Goal: Task Accomplishment & Management: Use online tool/utility

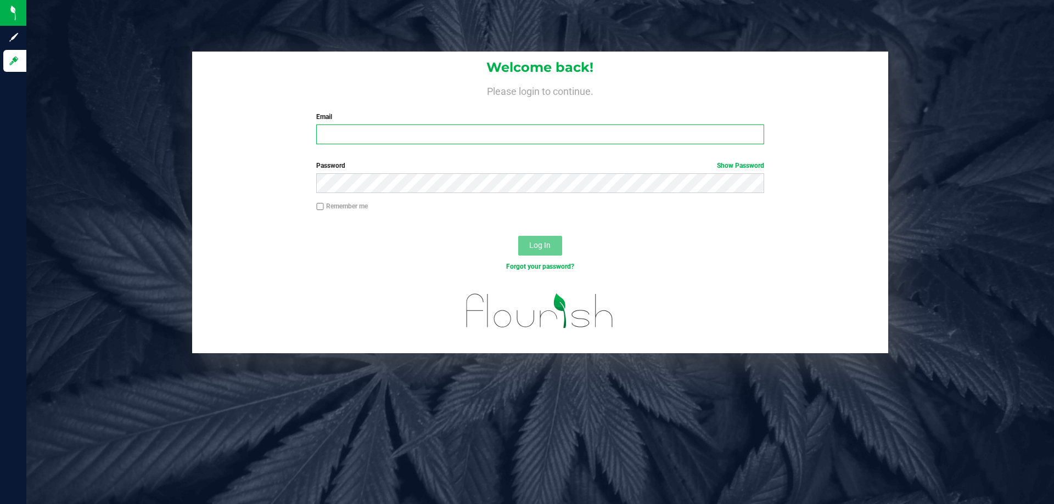
click at [486, 138] on input "Email" at bounding box center [539, 135] width 447 height 20
type input "[EMAIL_ADDRESS][DOMAIN_NAME]"
click at [518, 236] on button "Log In" at bounding box center [540, 246] width 44 height 20
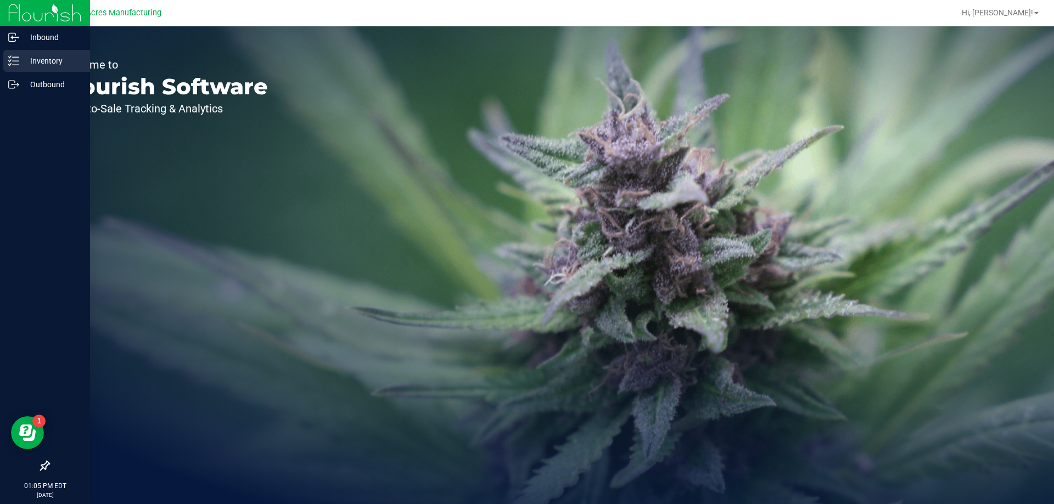
click at [25, 65] on p "Inventory" at bounding box center [52, 60] width 66 height 13
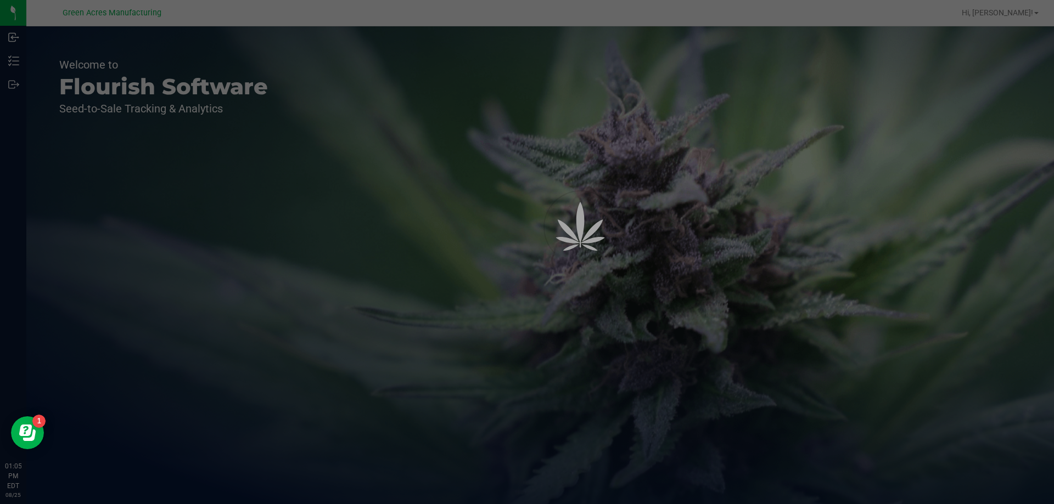
drag, startPoint x: 99, startPoint y: 91, endPoint x: 31, endPoint y: 136, distance: 81.6
click at [31, 136] on div at bounding box center [527, 252] width 1054 height 504
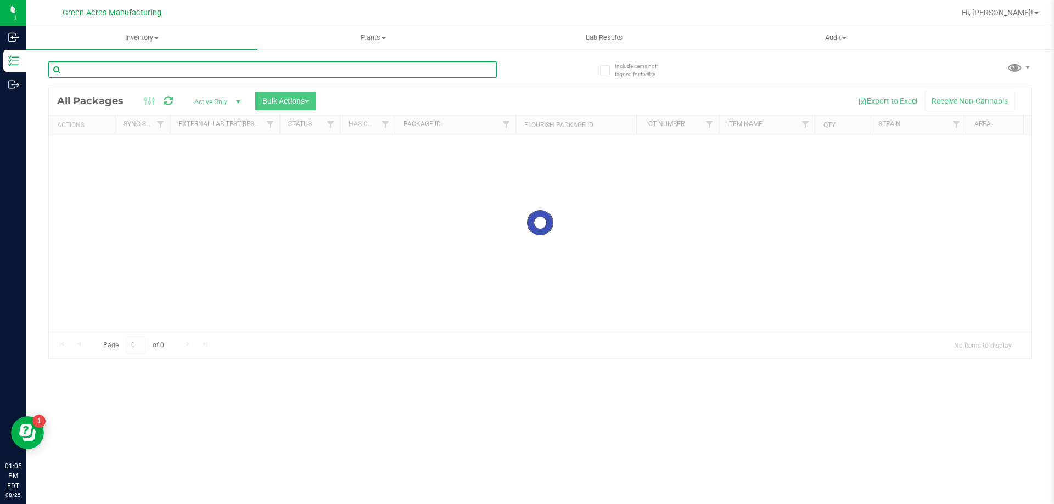
click at [206, 69] on input "text" at bounding box center [272, 69] width 448 height 16
click at [199, 70] on input "text" at bounding box center [272, 69] width 448 height 16
click at [200, 73] on input "text" at bounding box center [272, 69] width 448 height 16
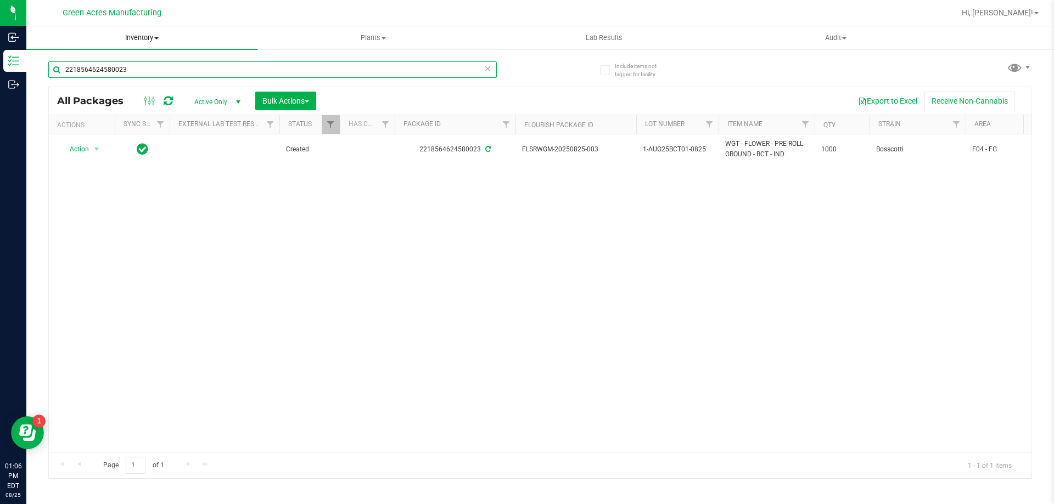
type input "2218564624580023"
click at [151, 38] on span "Inventory" at bounding box center [141, 38] width 231 height 10
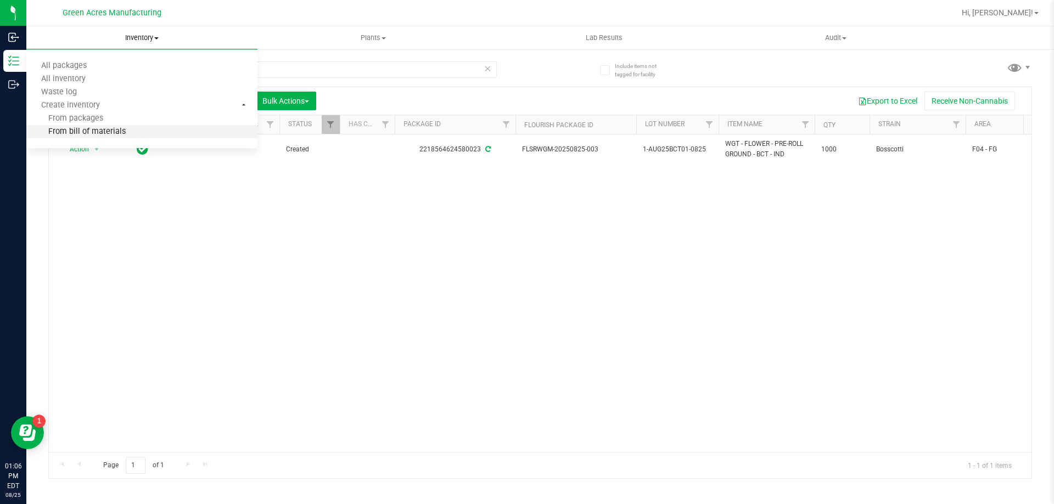
click at [108, 134] on span "From bill of materials" at bounding box center [75, 131] width 99 height 9
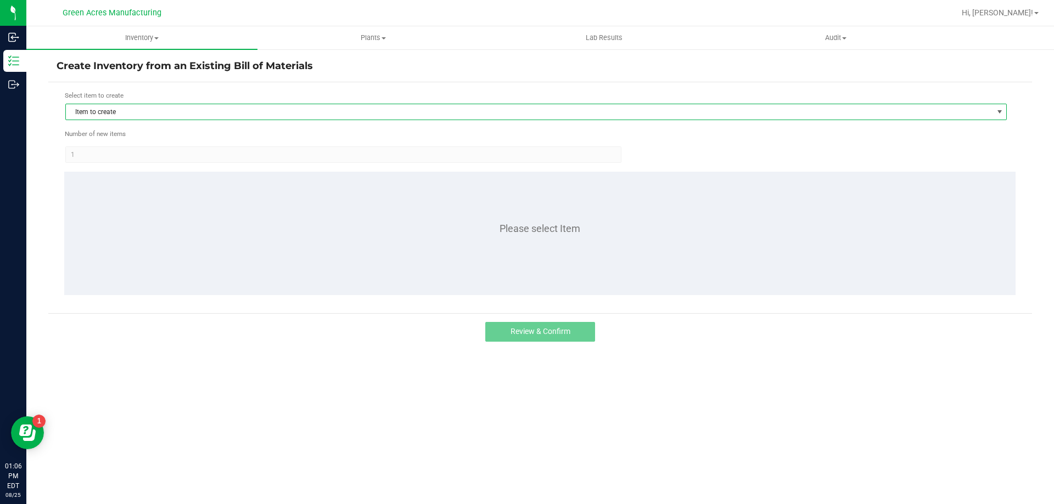
click at [125, 110] on span "Item to create" at bounding box center [529, 111] width 926 height 15
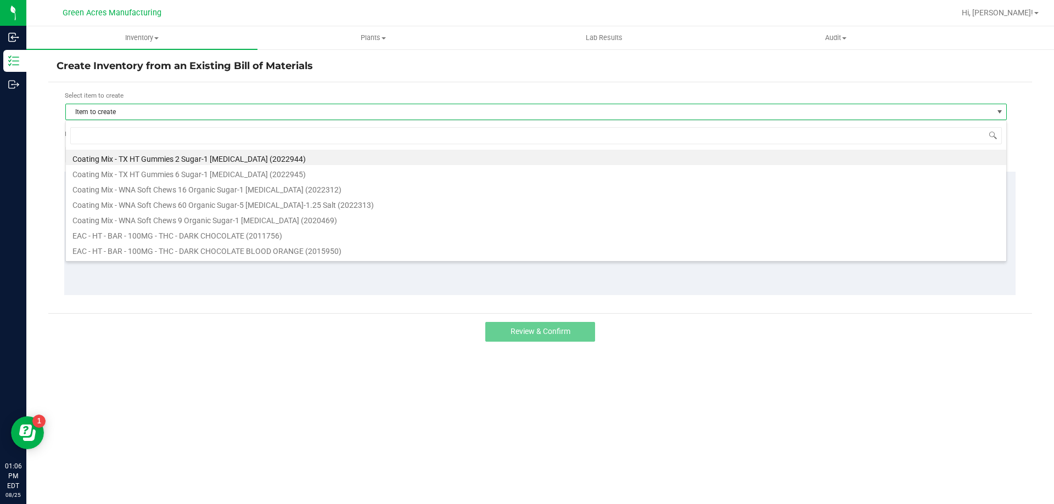
scroll to position [16, 941]
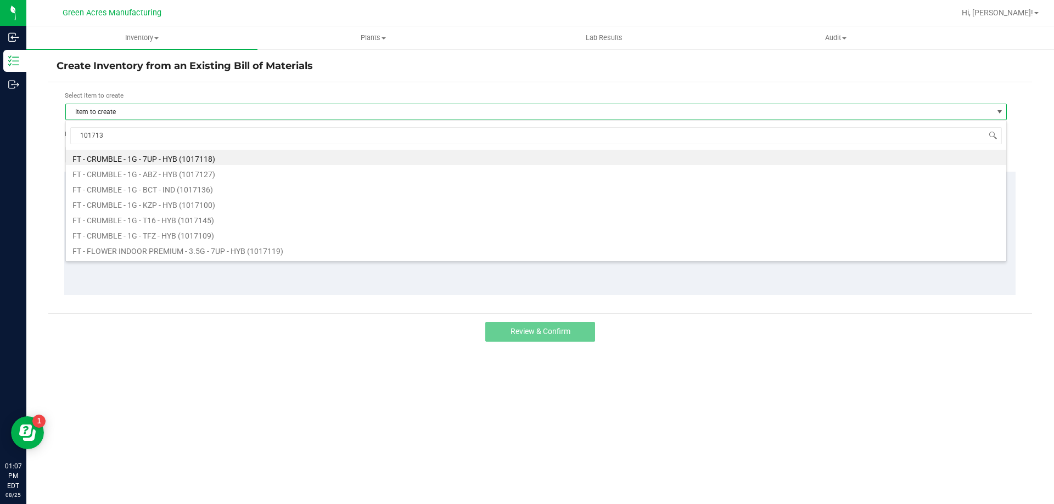
type input "1017139"
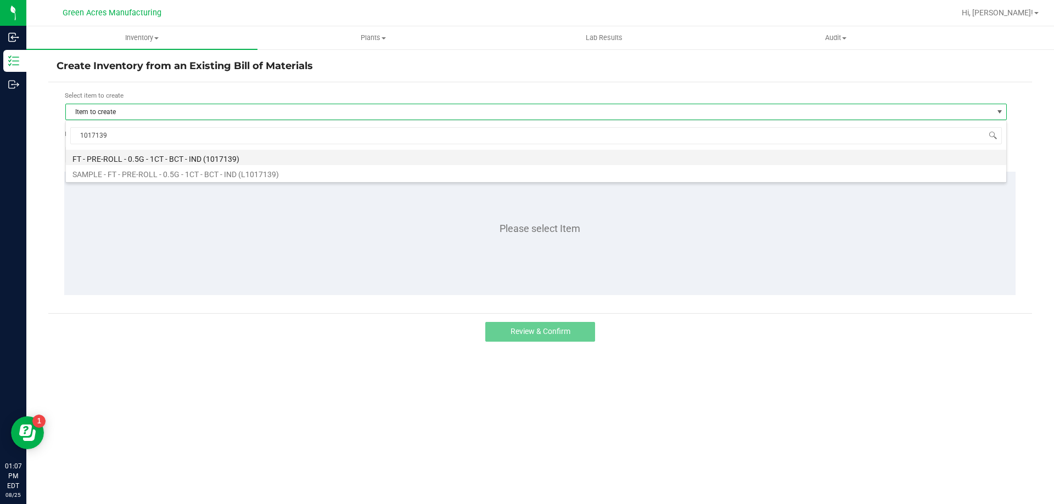
click at [211, 159] on li "FT - PRE-ROLL - 0.5G - 1CT - BCT - IND (1017139)" at bounding box center [536, 157] width 940 height 15
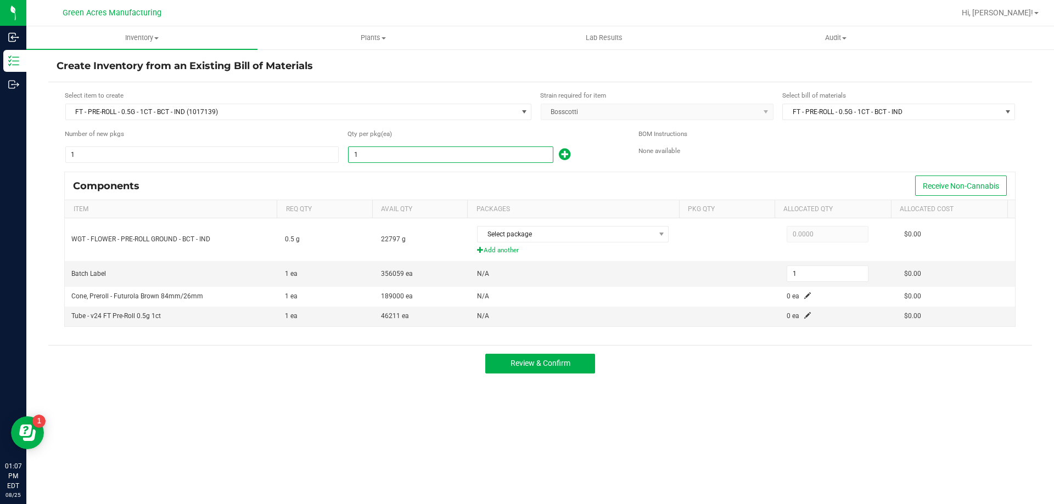
click at [446, 157] on input "1" at bounding box center [450, 154] width 204 height 15
type input "2"
type input "20"
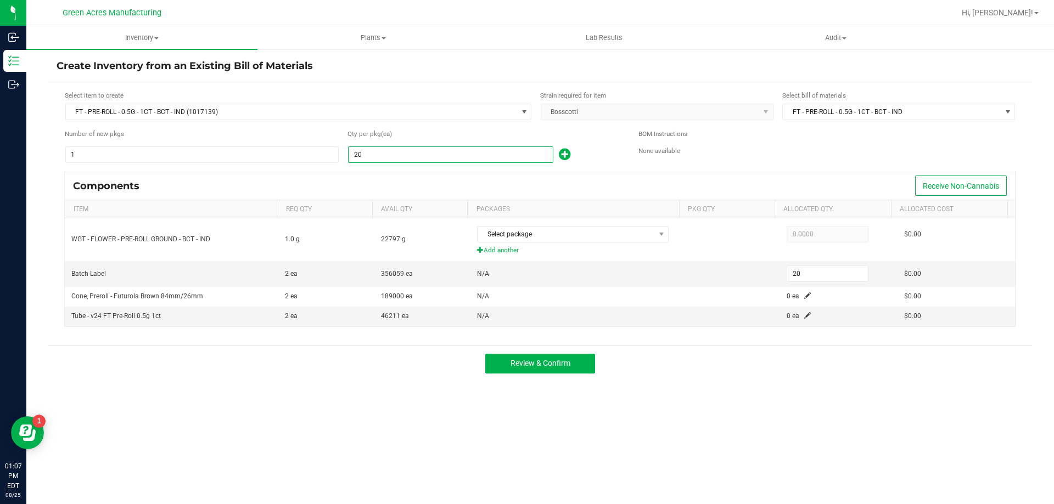
type input "200"
type input "2000"
type input "2,000"
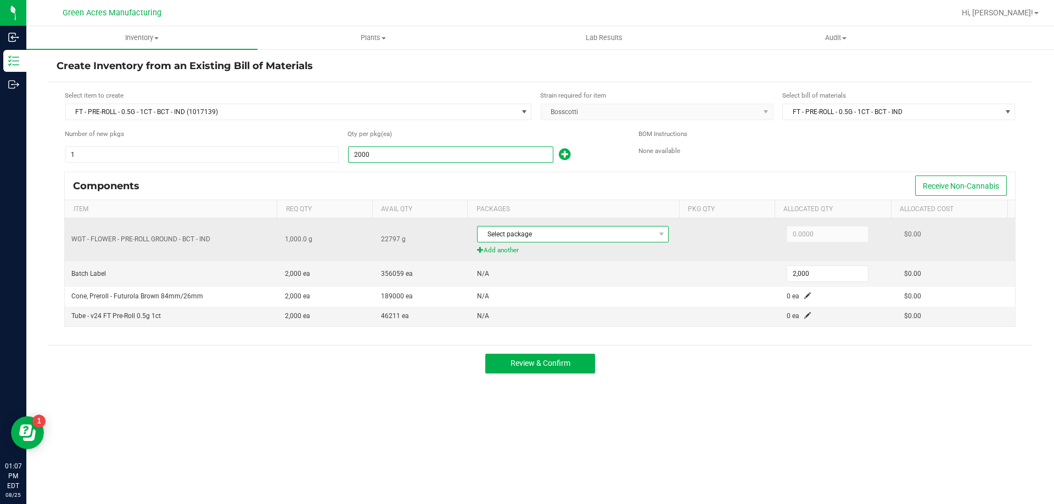
type input "2,000"
click at [563, 237] on span "Select package" at bounding box center [565, 234] width 177 height 15
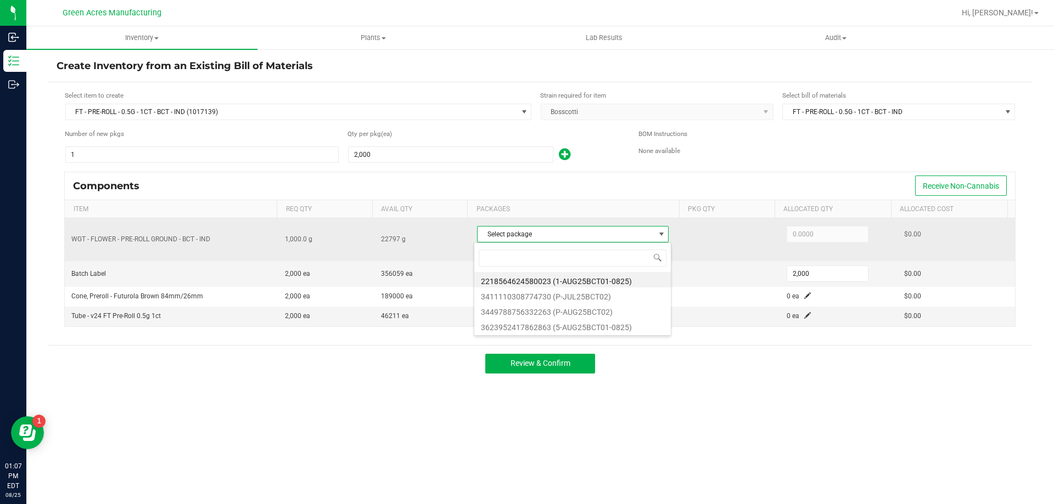
scroll to position [16, 189]
type input "2218564624580023"
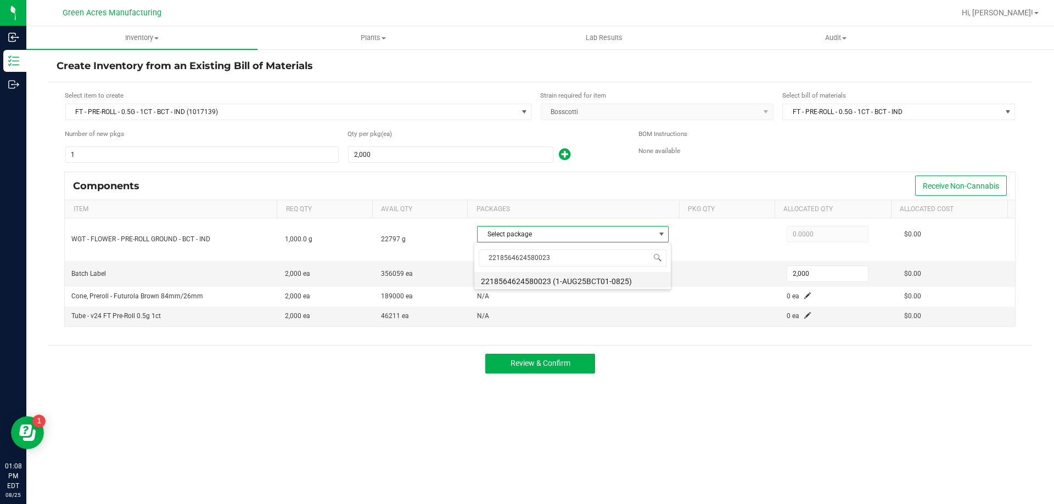
click at [554, 280] on li "2218564624580023 (1-AUG25BCT01-0825)" at bounding box center [572, 279] width 196 height 15
type input "1,000.0000"
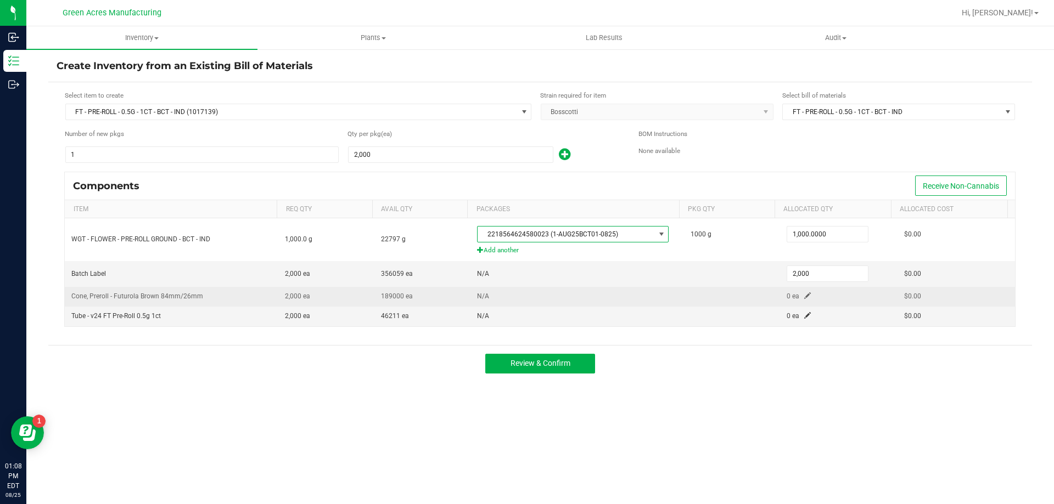
click at [804, 296] on span at bounding box center [807, 295] width 7 height 7
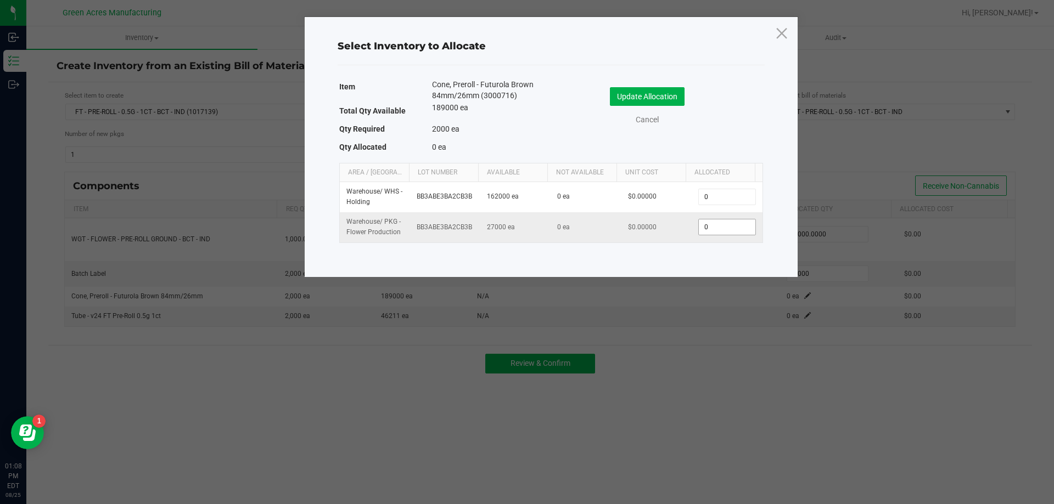
click at [699, 226] on input "0" at bounding box center [727, 227] width 56 height 15
type input "2,000"
click at [679, 94] on button "Update Allocation" at bounding box center [647, 96] width 75 height 19
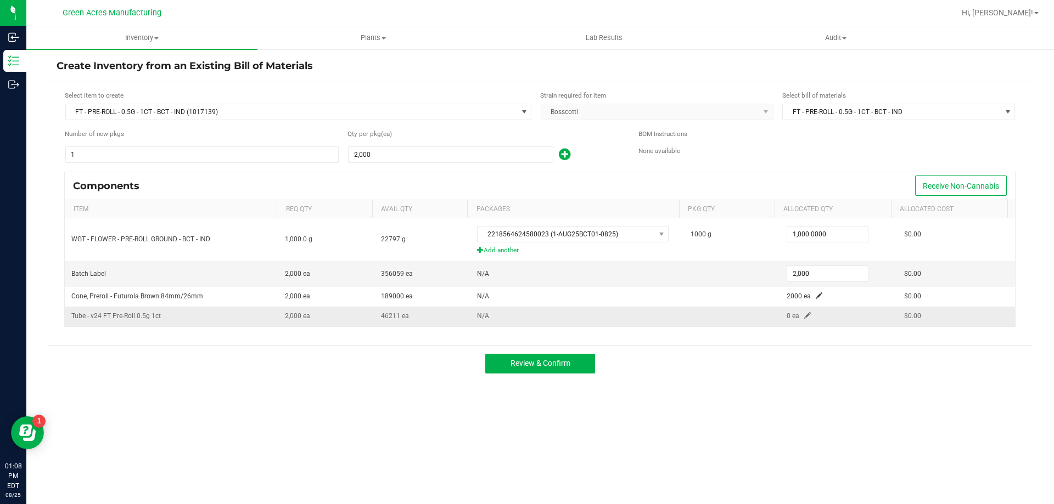
click at [804, 313] on span at bounding box center [807, 315] width 7 height 7
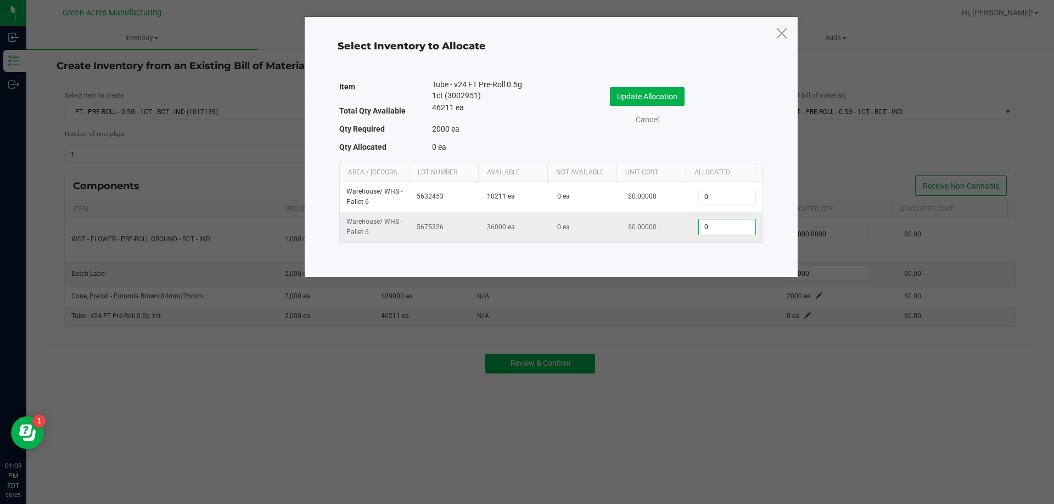
click at [721, 226] on input "0" at bounding box center [727, 227] width 56 height 15
type input "2,000"
click at [623, 98] on button "Update Allocation" at bounding box center [647, 96] width 75 height 19
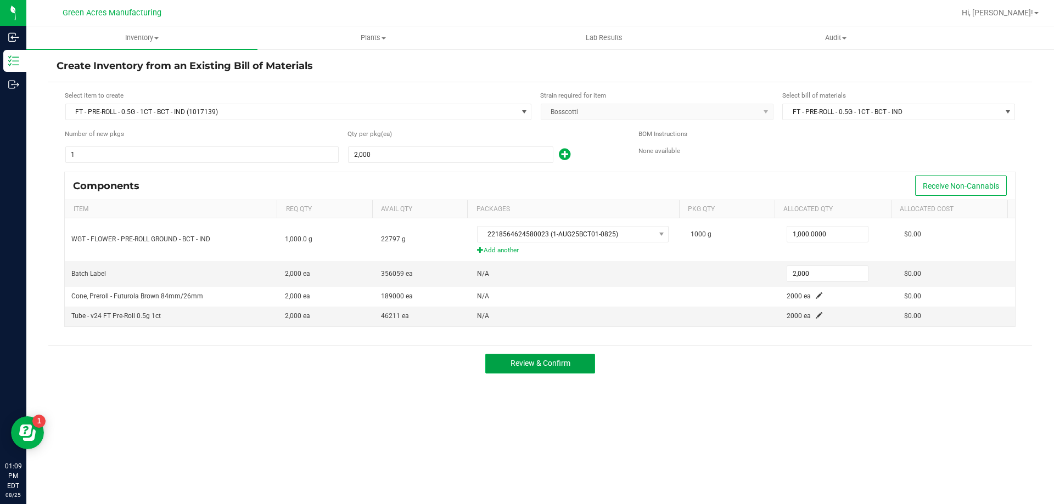
click at [532, 361] on span "Review & Confirm" at bounding box center [540, 363] width 60 height 9
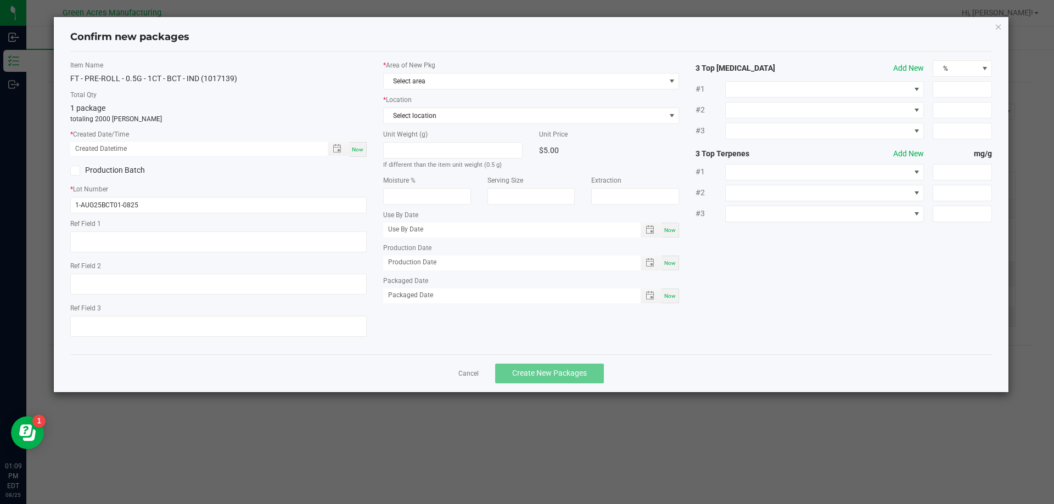
click at [358, 148] on span "Now" at bounding box center [358, 150] width 12 height 6
type input "[DATE] 01:09 PM"
click at [437, 81] on span "Select area" at bounding box center [525, 81] width 282 height 15
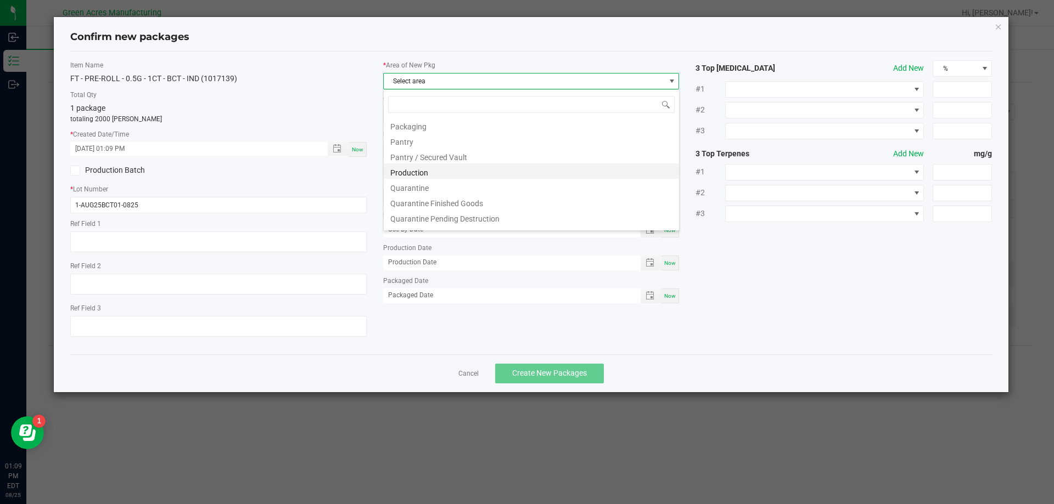
scroll to position [274, 0]
click at [443, 178] on li "Pantry / Secured Vault" at bounding box center [531, 174] width 295 height 15
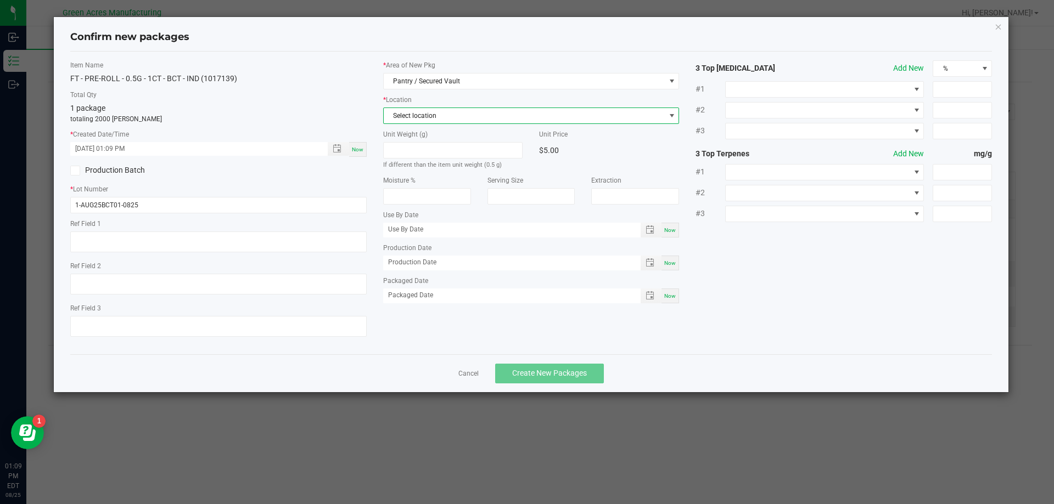
click at [437, 112] on span "Select location" at bounding box center [525, 115] width 282 height 15
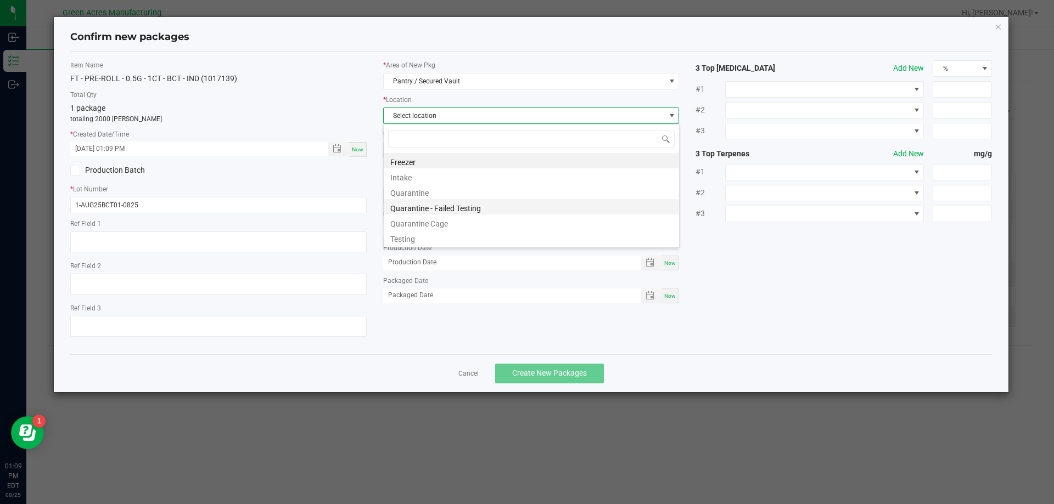
scroll to position [16, 296]
click at [427, 174] on li "Intake" at bounding box center [531, 175] width 295 height 15
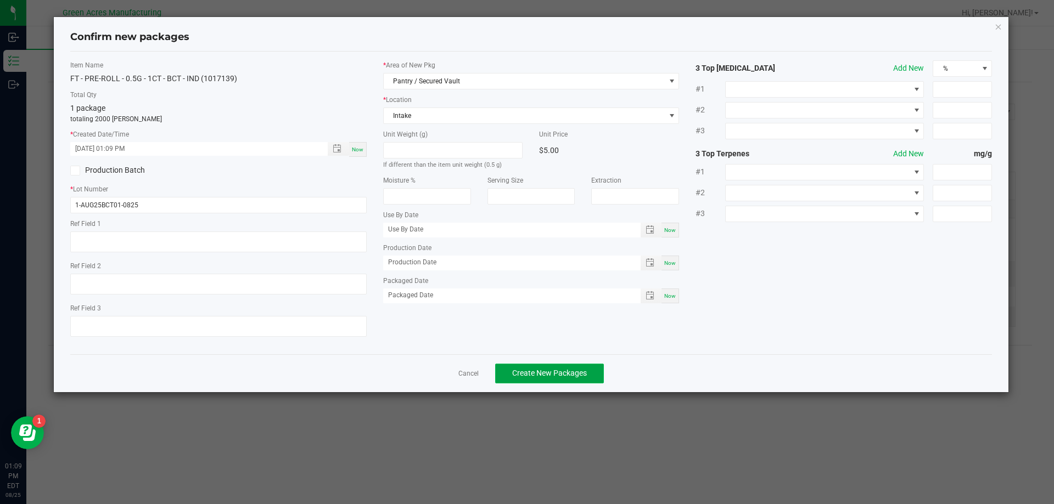
click at [558, 374] on span "Create New Packages" at bounding box center [549, 373] width 75 height 9
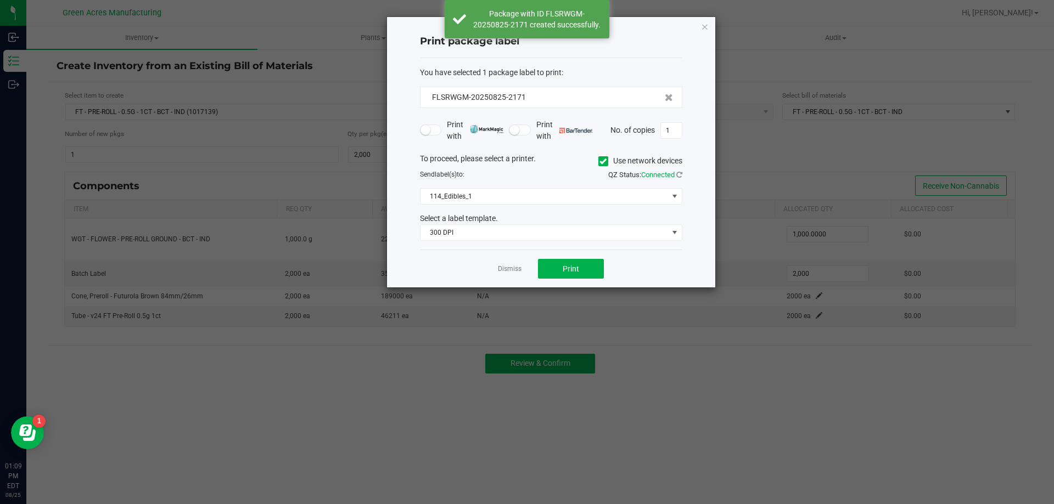
click at [606, 166] on label "Use network devices" at bounding box center [640, 161] width 84 height 12
click at [0, 0] on input "Use network devices" at bounding box center [0, 0] width 0 height 0
click at [549, 199] on span at bounding box center [543, 196] width 247 height 15
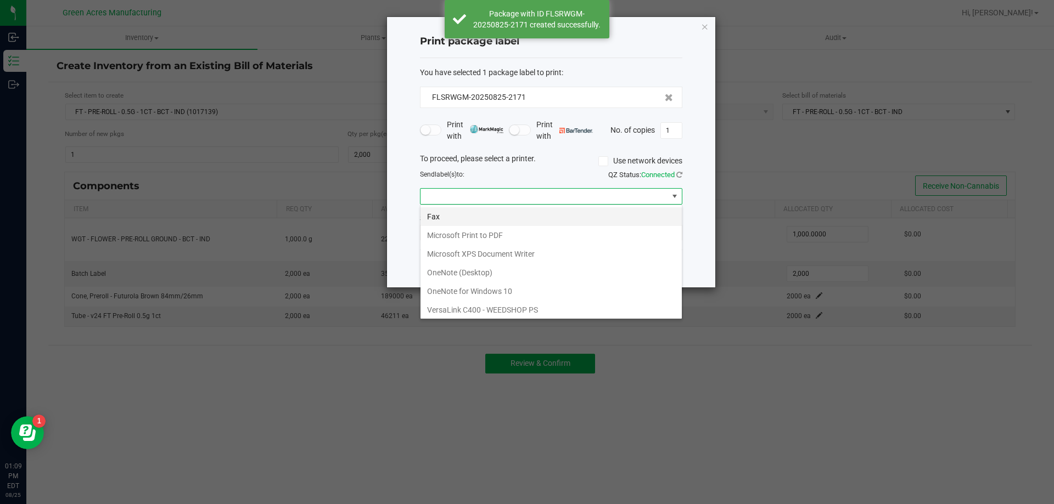
scroll to position [40, 0]
click at [504, 301] on ZPL "ZDesigner ZD410-300dpi ZPL" at bounding box center [550, 308] width 261 height 19
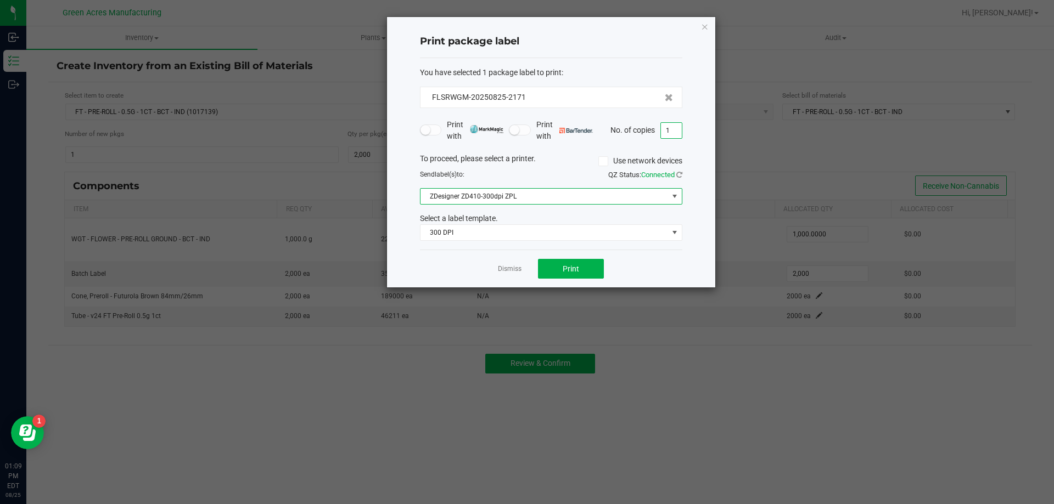
click at [677, 126] on input "1" at bounding box center [671, 130] width 21 height 15
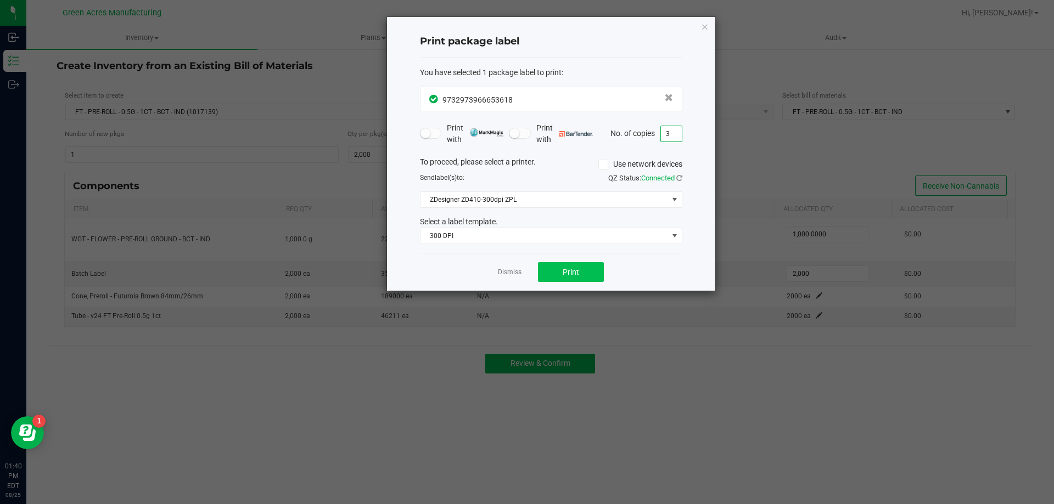
type input "3"
click at [575, 280] on button "Print" at bounding box center [571, 272] width 66 height 20
click at [716, 28] on ngb-modal-window "Print package label You have selected 1 package label to print : 97329739666536…" at bounding box center [531, 252] width 1062 height 504
click at [707, 22] on icon "button" at bounding box center [705, 26] width 8 height 13
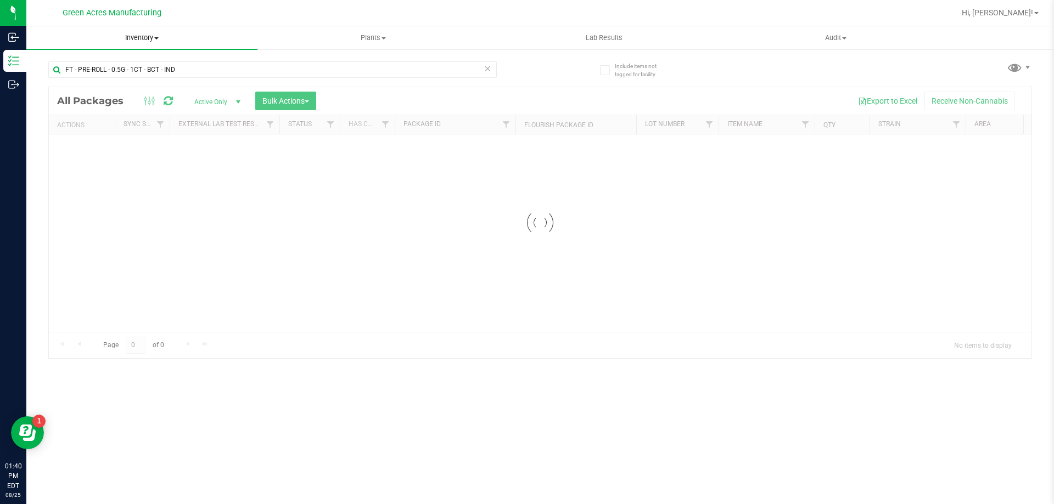
click at [160, 40] on span "Inventory" at bounding box center [141, 38] width 231 height 10
click at [154, 71] on li "All packages" at bounding box center [141, 66] width 231 height 13
click at [313, 72] on input "text" at bounding box center [272, 69] width 448 height 16
type input "2218564624580023"
